Goal: Complete application form

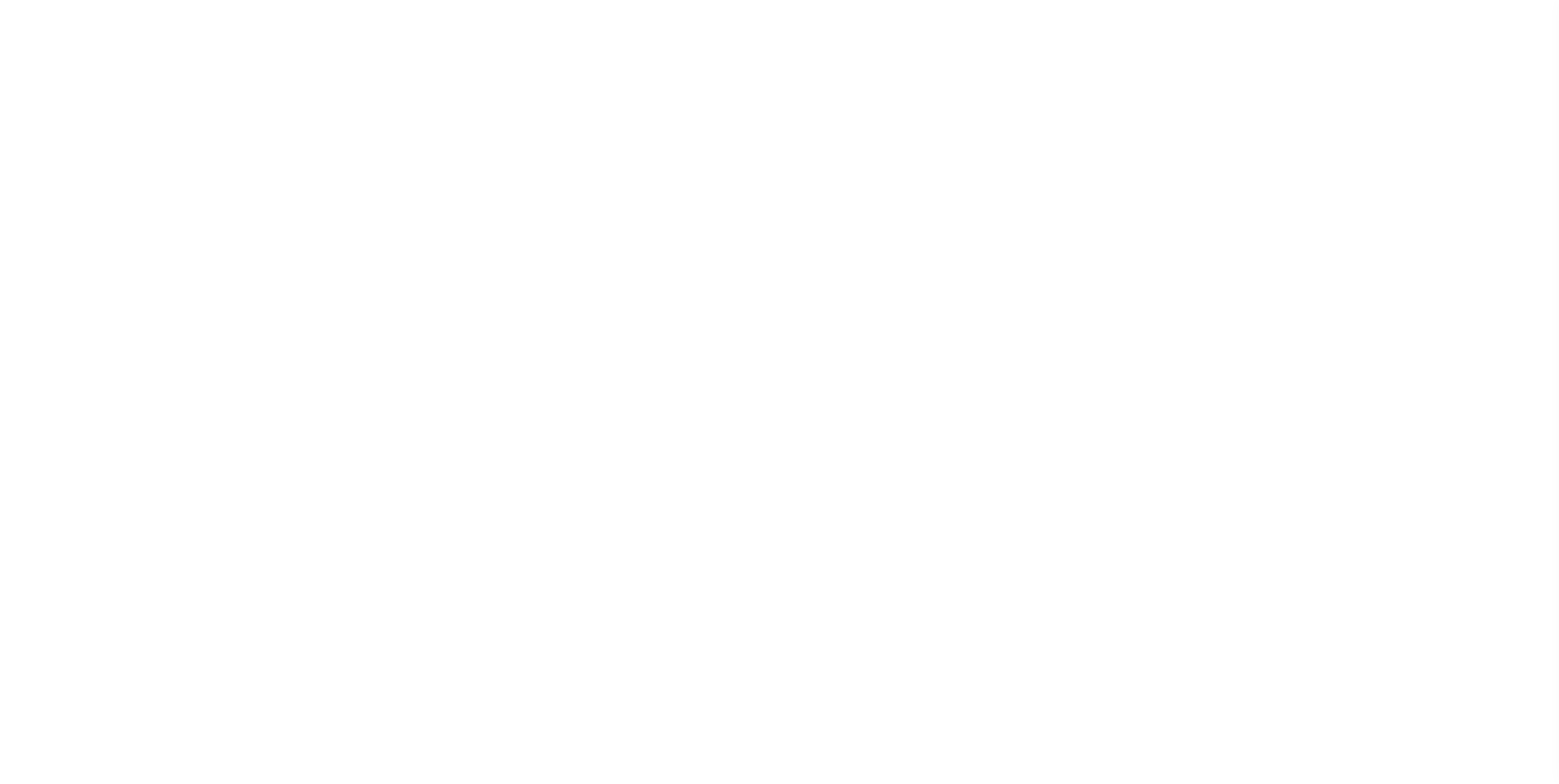
select select "100"
select select "NonEscrow"
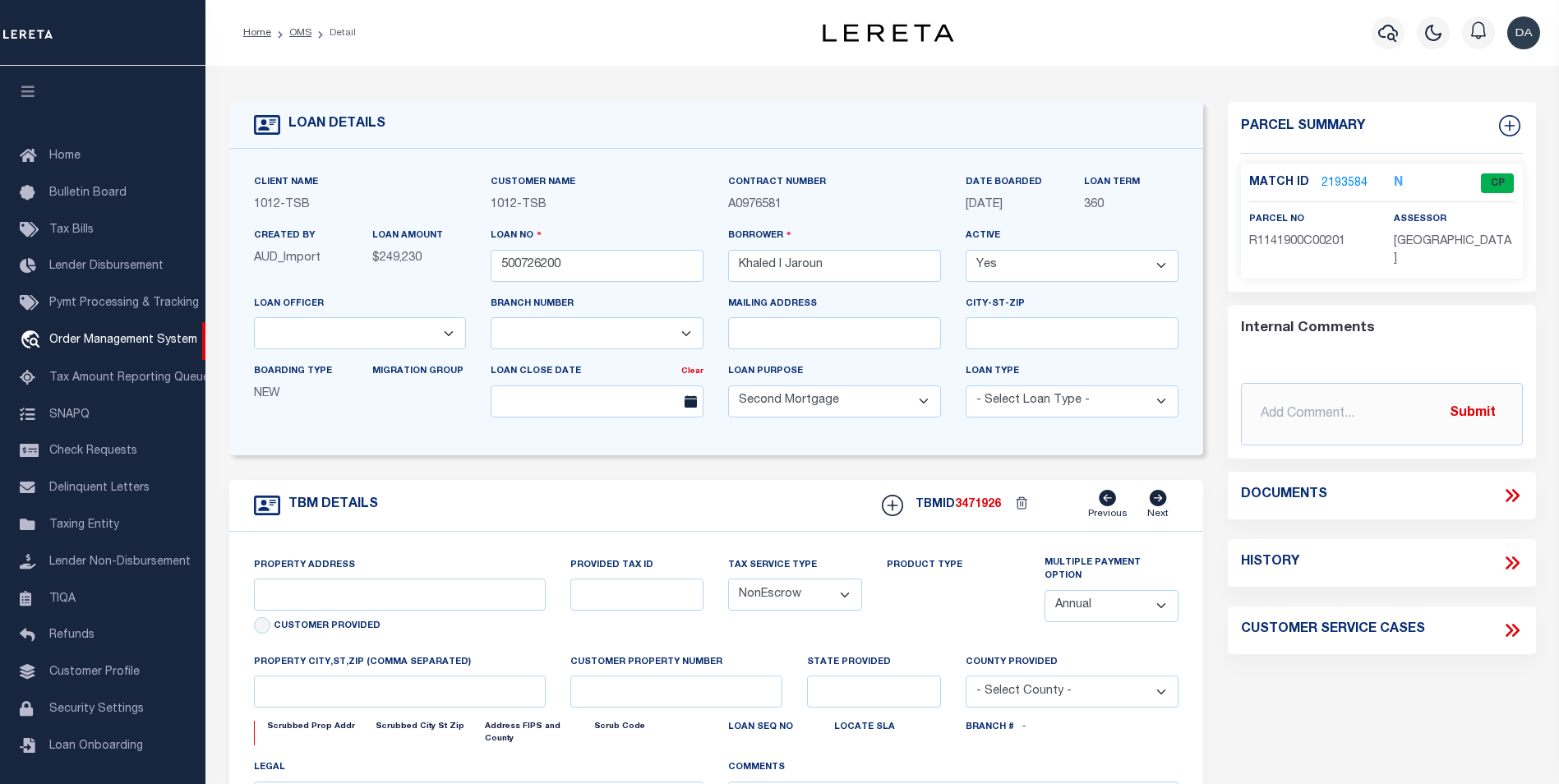
select select "9845"
select select "4117"
type input "[STREET_ADDRESS]"
select select
type input "[PERSON_NAME][GEOGRAPHIC_DATA]"
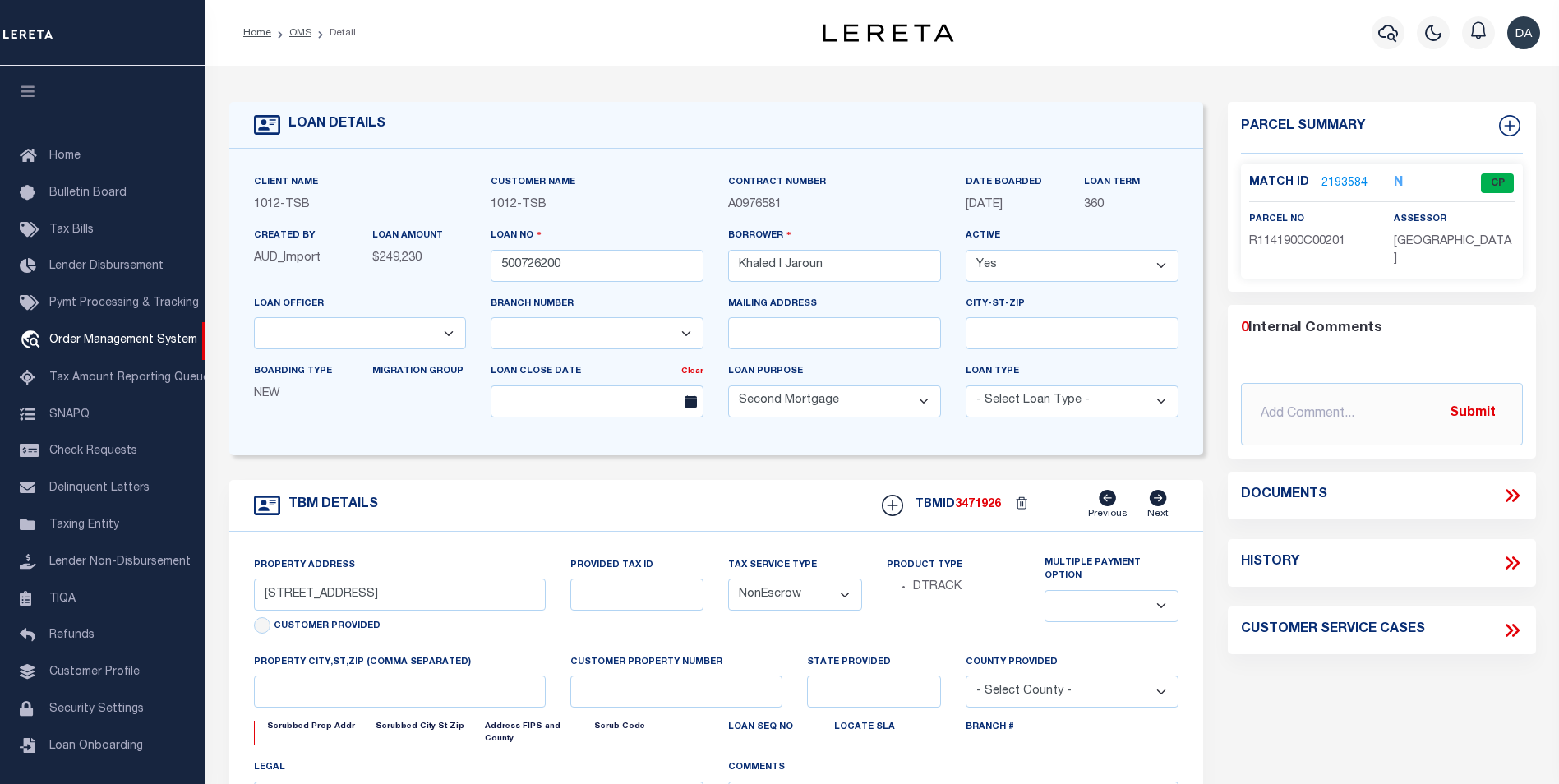
type input "[GEOGRAPHIC_DATA]"
select select
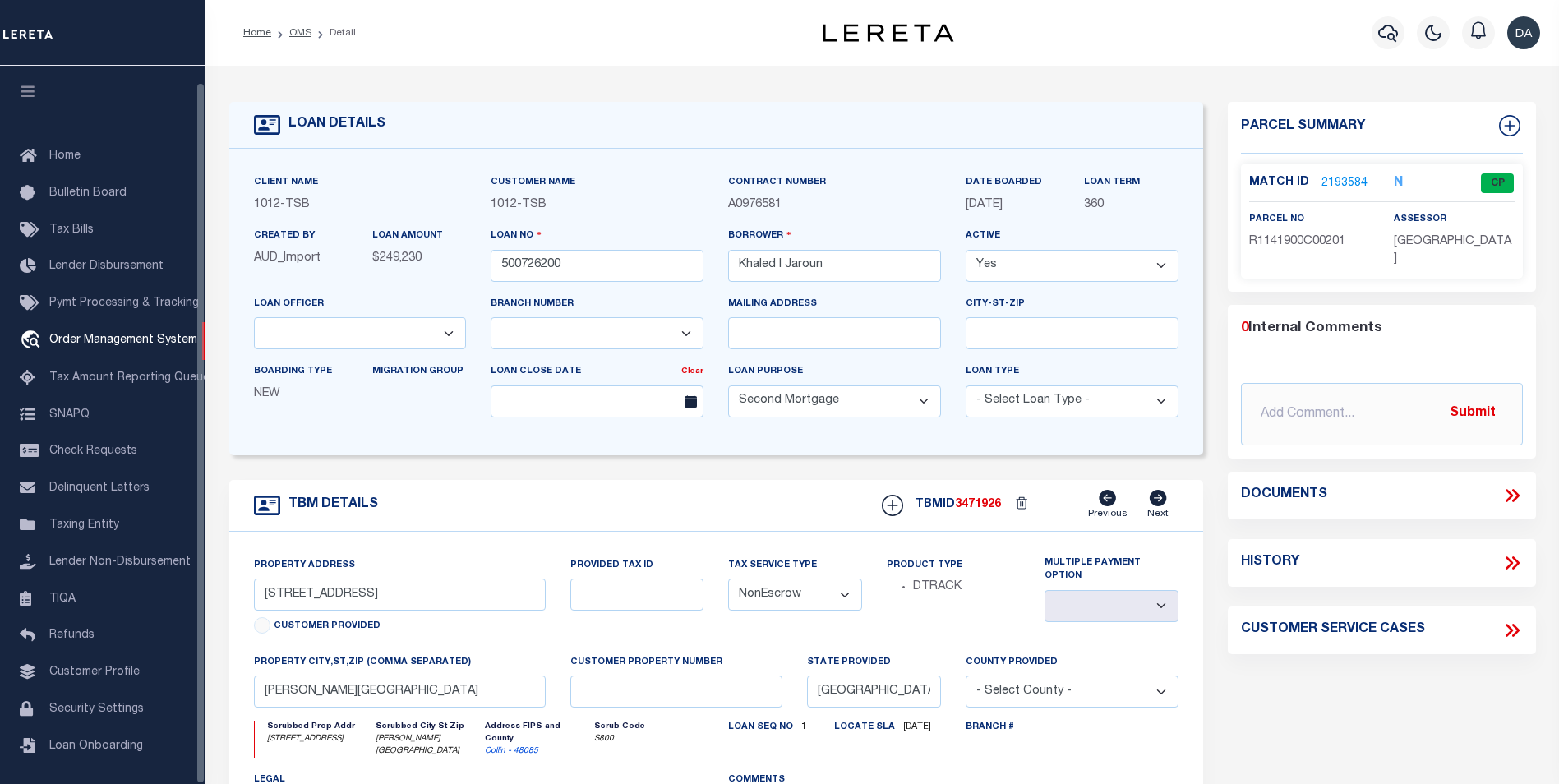
scroll to position [16, 0]
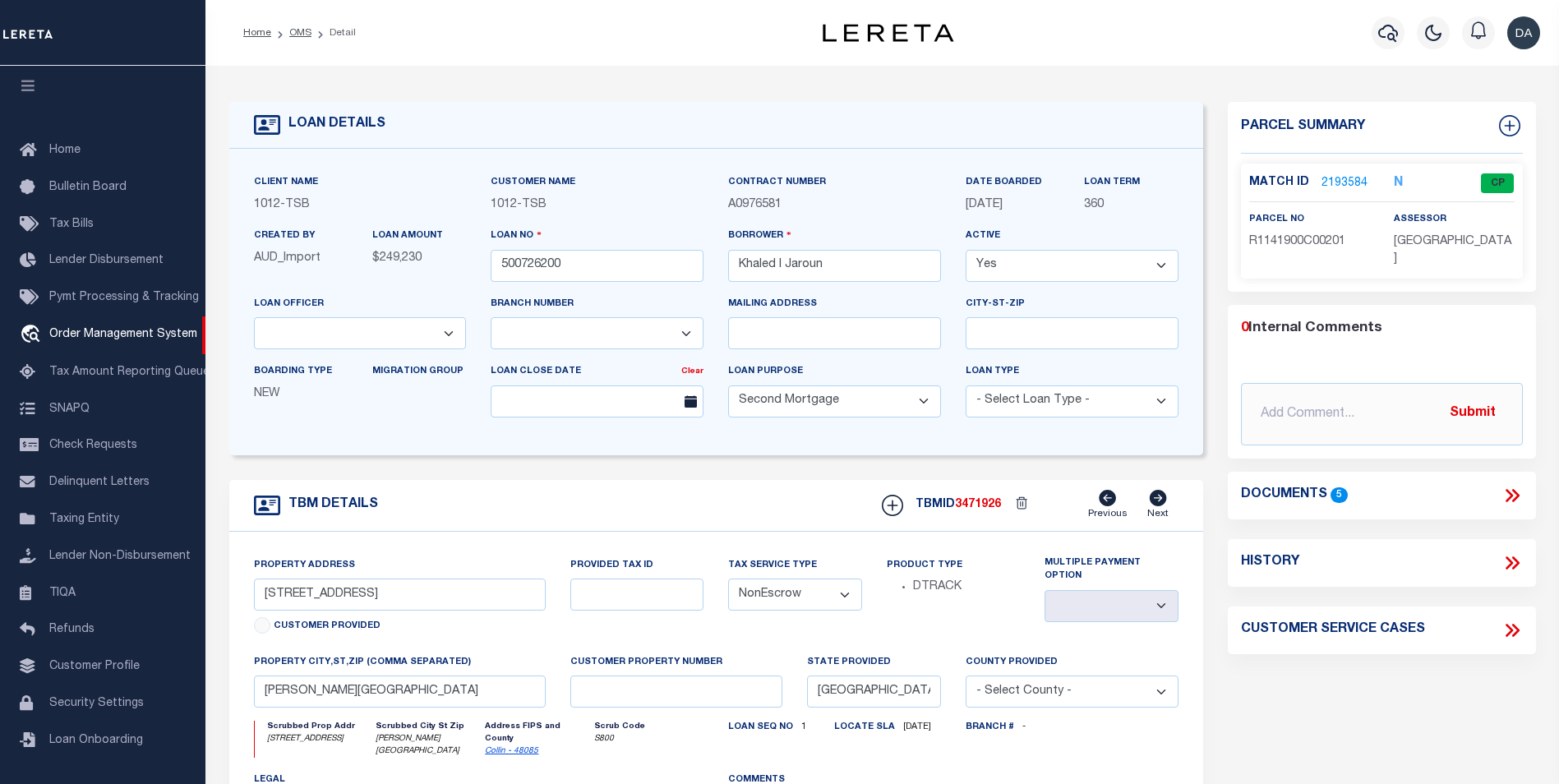
click at [1510, 489] on icon at bounding box center [1509, 495] width 7 height 13
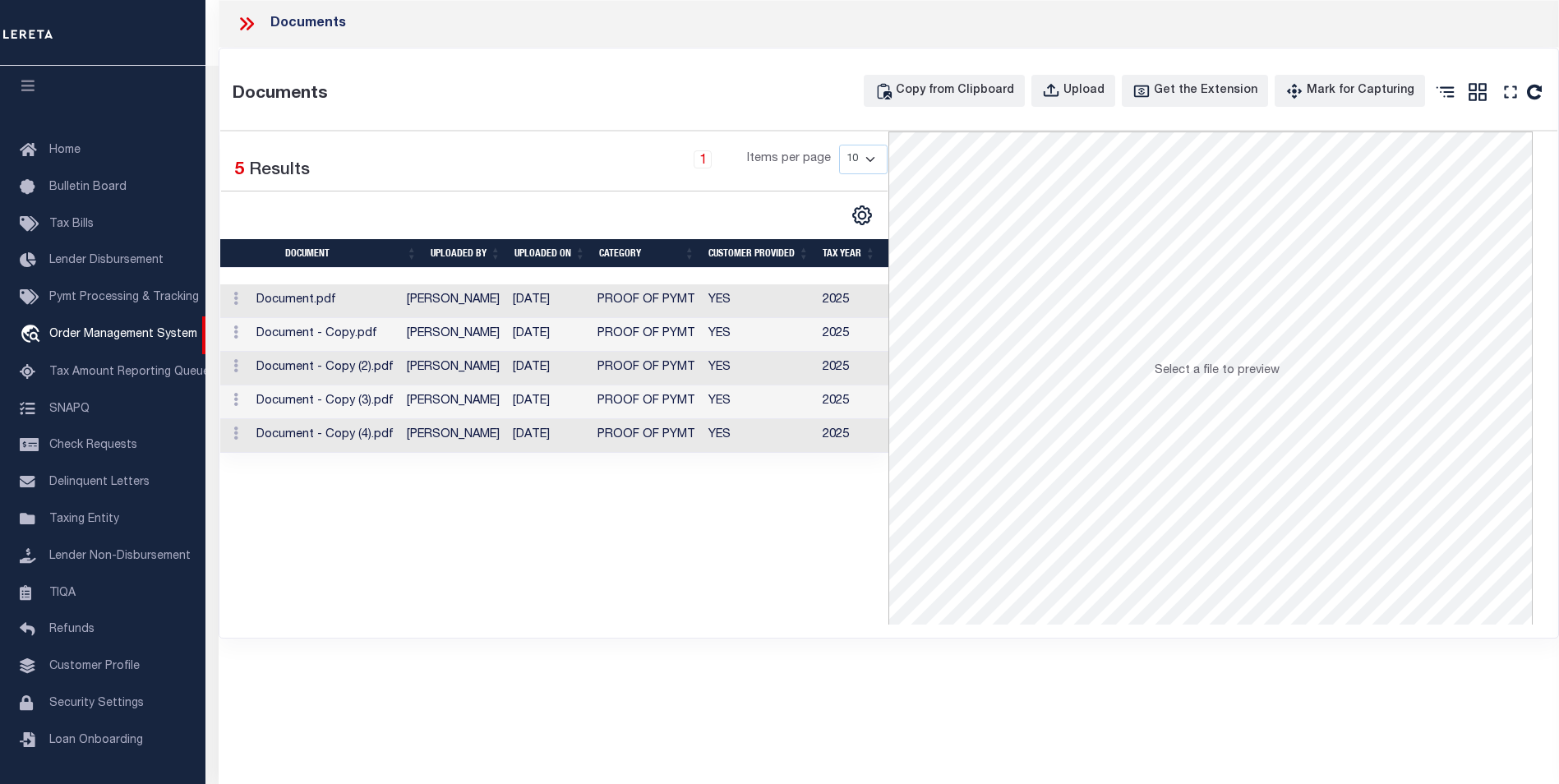
click at [1312, 21] on div "Documents" at bounding box center [889, 23] width 1340 height 47
click at [553, 648] on div "Documents Documents Copy from Clipboard Upload Get the Extension Mark for Captu…" at bounding box center [889, 369] width 1340 height 739
